Goal: Information Seeking & Learning: Understand process/instructions

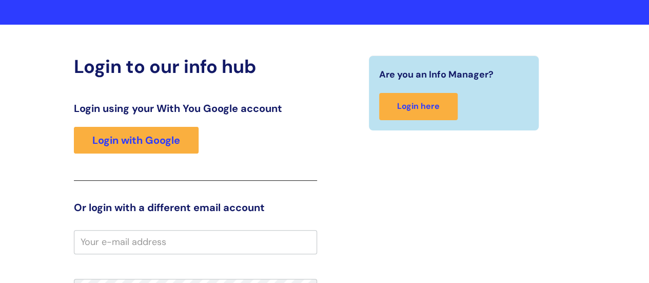
scroll to position [54, 0]
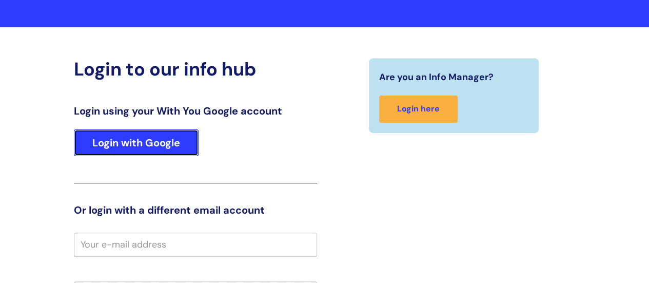
click at [181, 143] on link "Login with Google" at bounding box center [136, 142] width 125 height 27
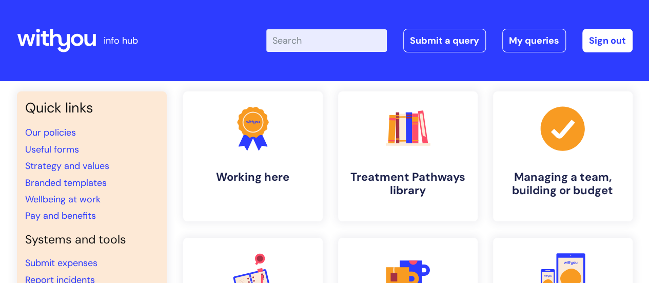
click at [350, 43] on input "Enter your search term here..." at bounding box center [326, 40] width 121 height 23
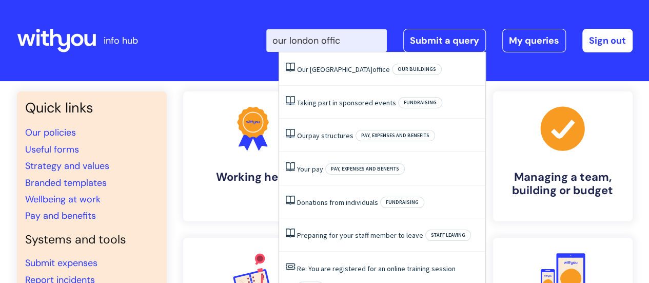
type input "our london office"
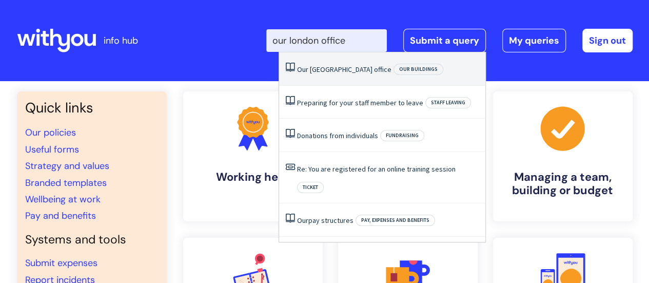
click at [352, 68] on li "Our London office Our buildings" at bounding box center [382, 68] width 206 height 33
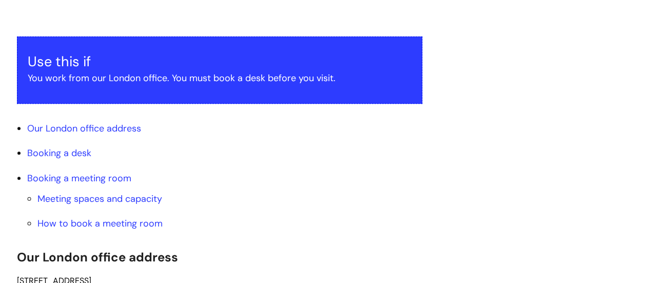
scroll to position [205, 0]
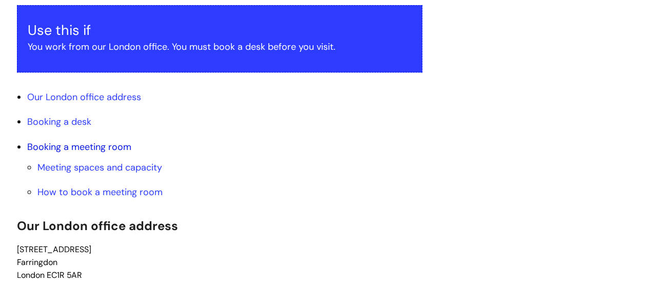
click at [114, 149] on link "Booking a meeting room" at bounding box center [79, 147] width 104 height 12
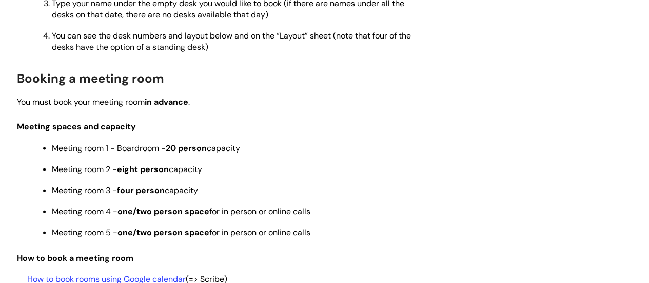
scroll to position [1095, 0]
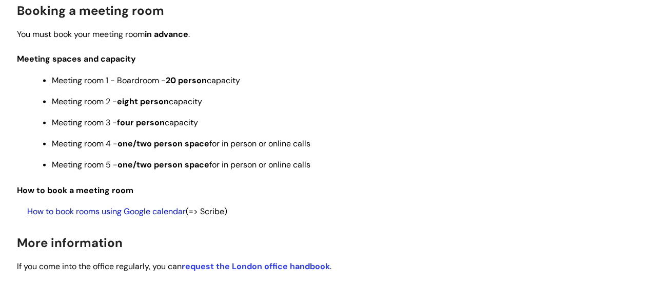
click at [130, 212] on link "How to book rooms using Google calendar" at bounding box center [106, 211] width 159 height 11
